Goal: Information Seeking & Learning: Find specific fact

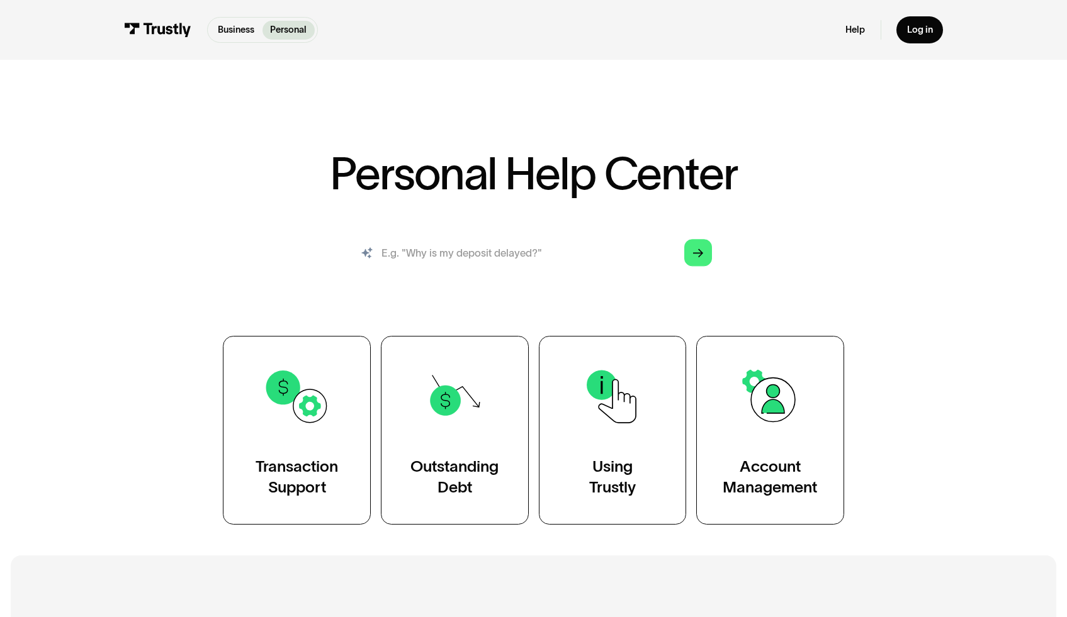
click at [437, 252] on input "search" at bounding box center [533, 253] width 377 height 42
type input "c"
type input "Do you check my name against the account name?"
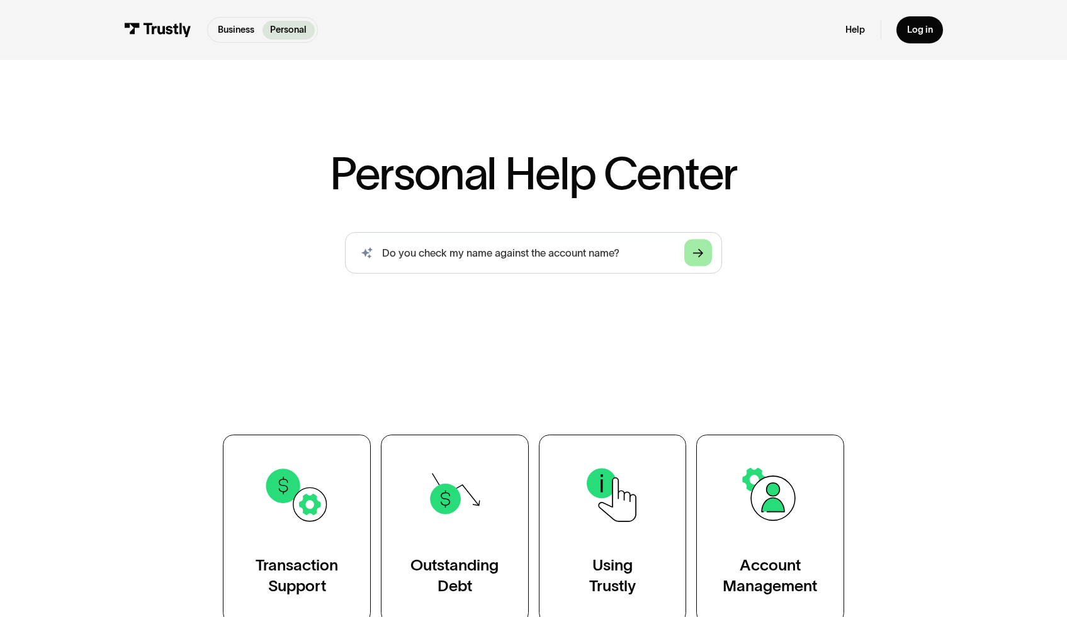
click at [701, 247] on link "Arrow Right" at bounding box center [697, 252] width 27 height 27
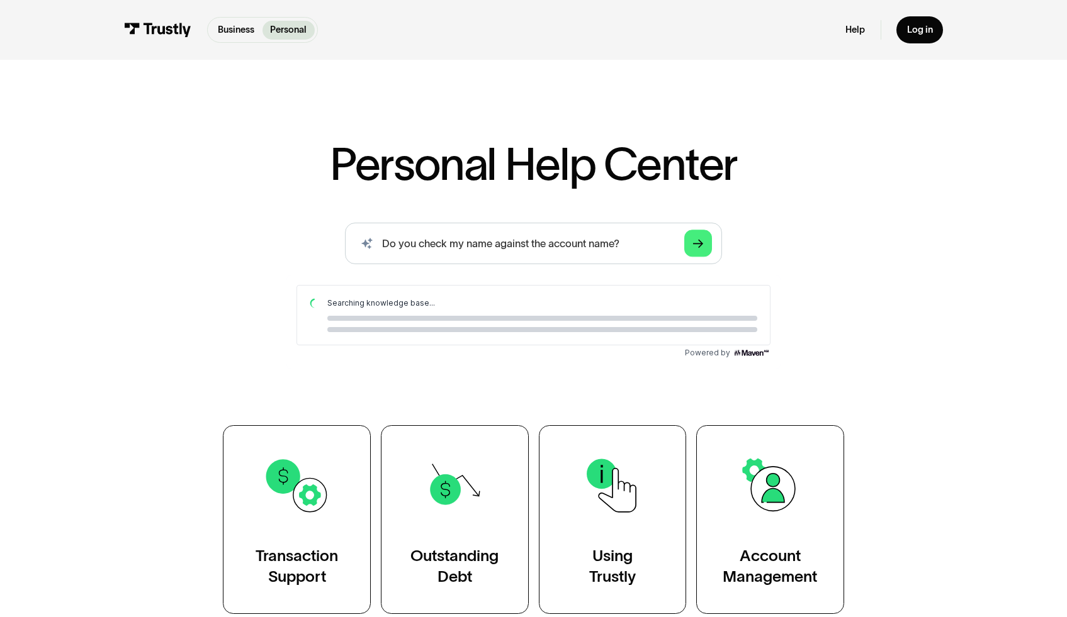
scroll to position [13, 0]
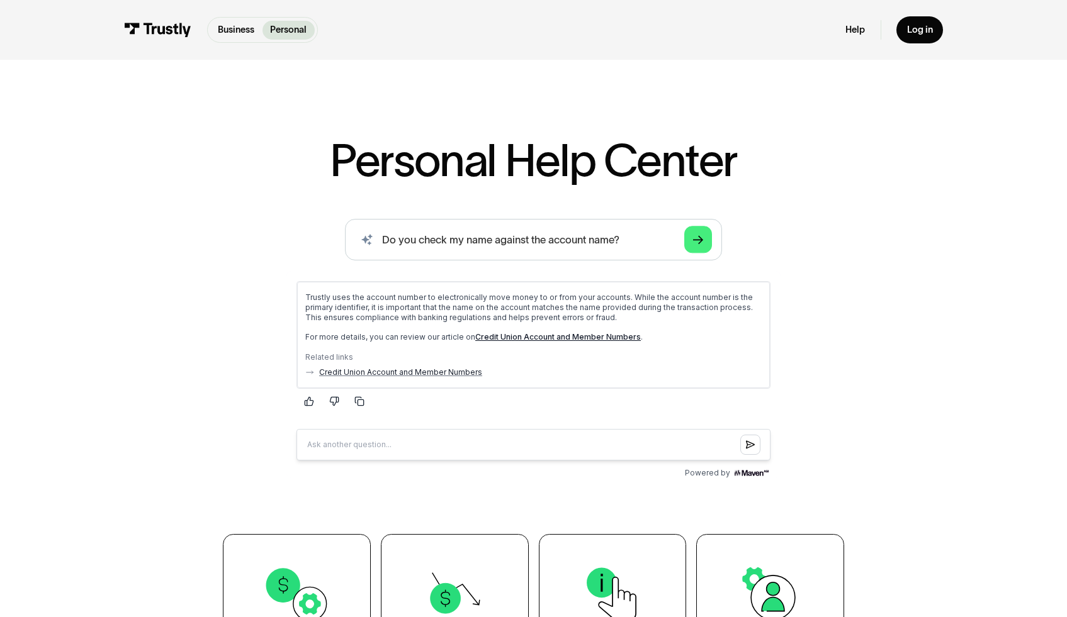
click at [372, 308] on p "Trustly uses the account number to electronically move money to or from your ac…" at bounding box center [533, 307] width 456 height 30
click at [507, 335] on link "Credit Union Account and Member Numbers" at bounding box center [558, 336] width 166 height 9
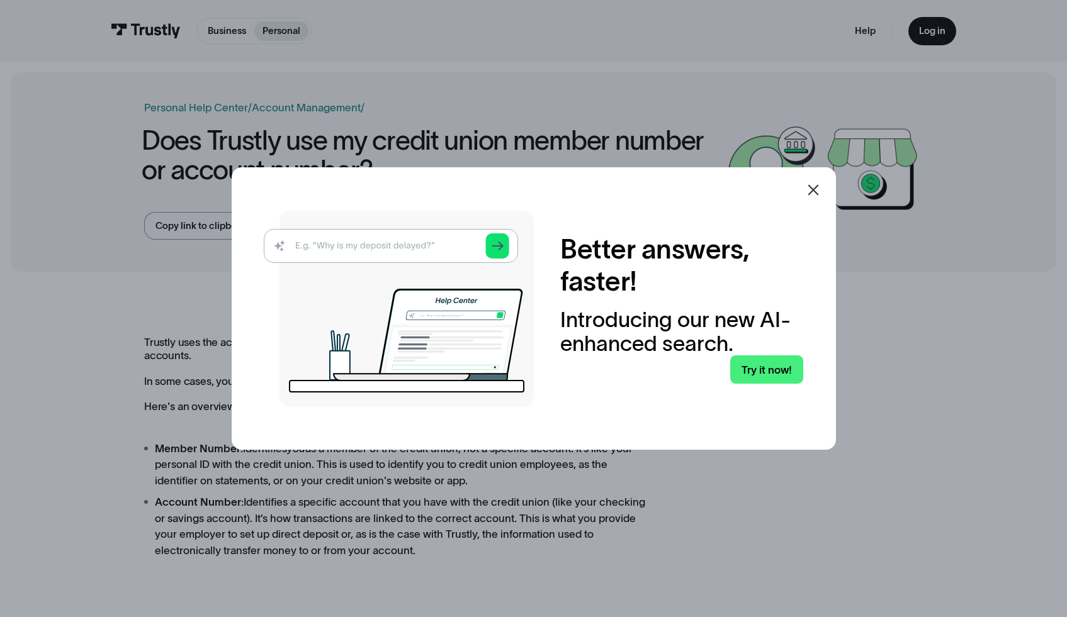
click at [810, 194] on icon at bounding box center [813, 190] width 15 height 15
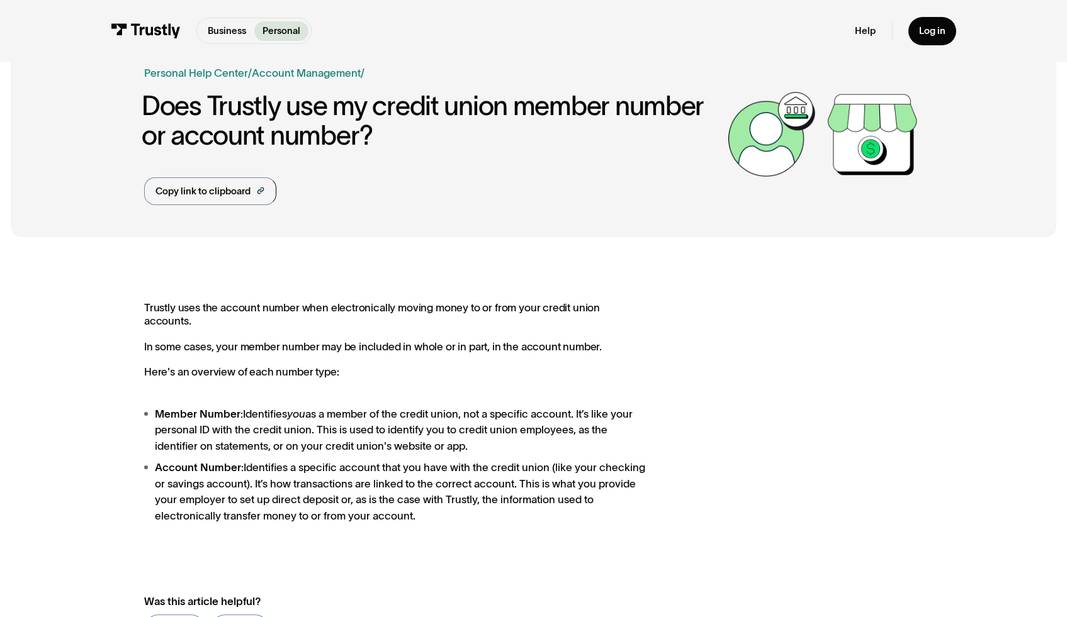
scroll to position [35, 0]
